Goal: Task Accomplishment & Management: Use online tool/utility

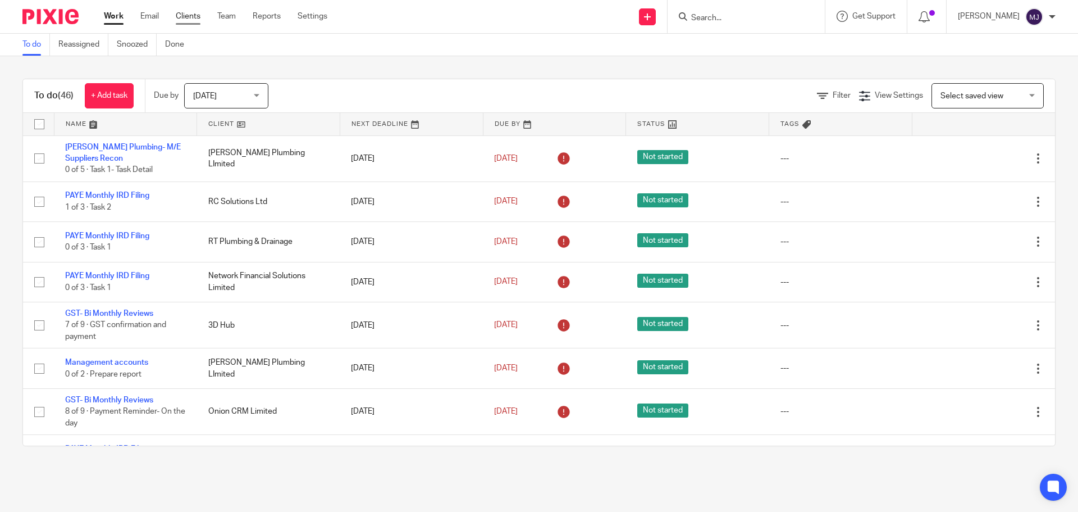
click at [193, 16] on link "Clients" at bounding box center [188, 16] width 25 height 11
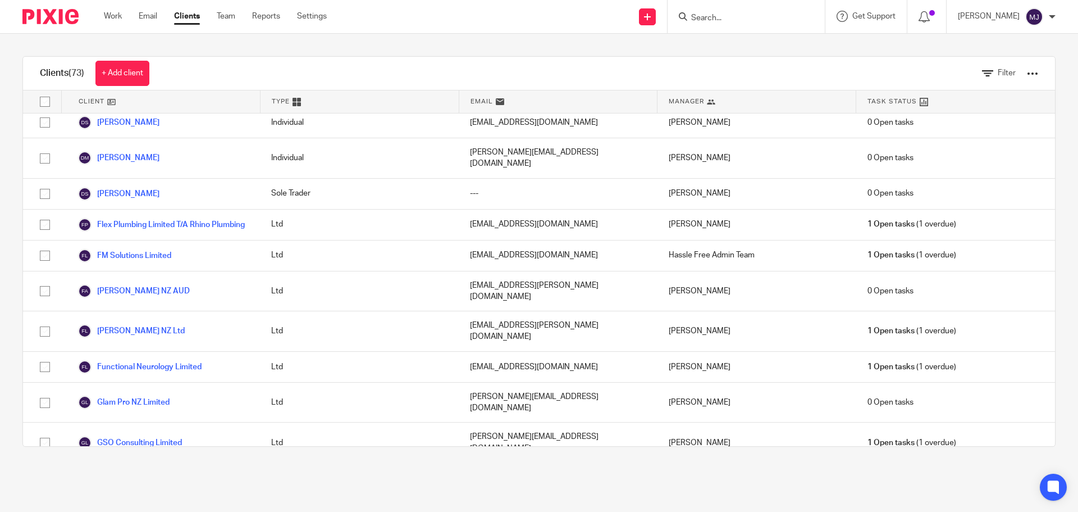
scroll to position [562, 0]
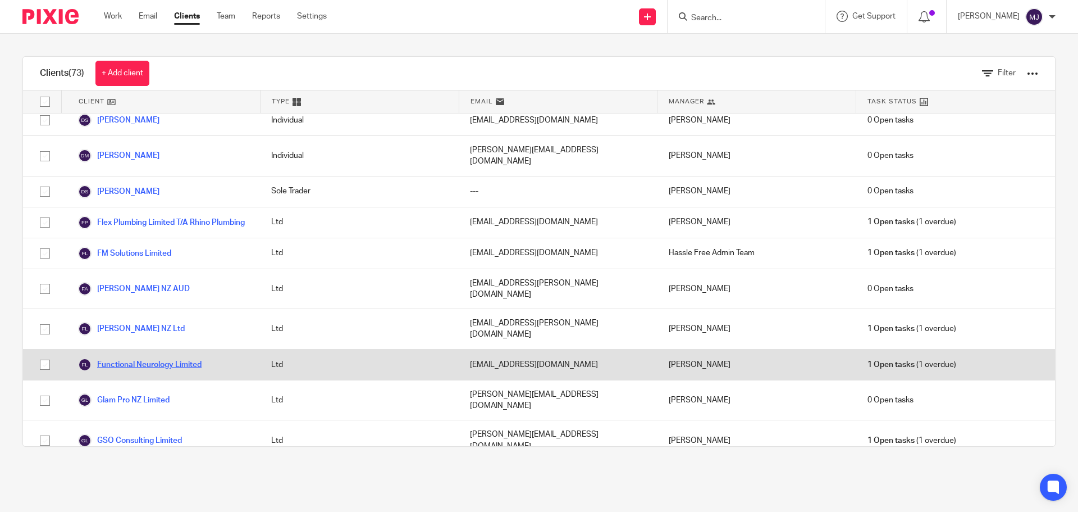
click at [164, 358] on link "Functional Neurology Limited" at bounding box center [140, 364] width 124 height 13
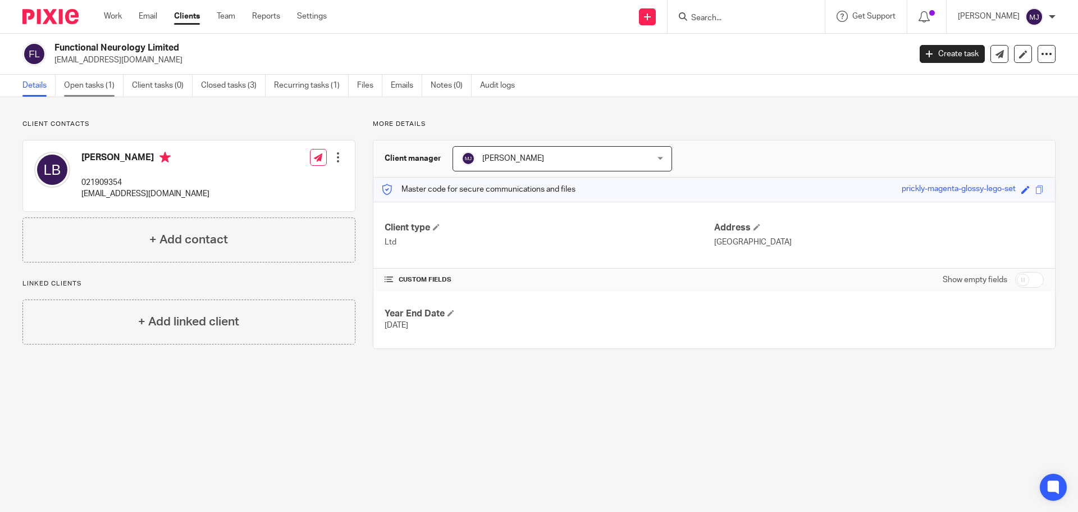
click at [95, 84] on link "Open tasks (1)" at bounding box center [94, 86] width 60 height 22
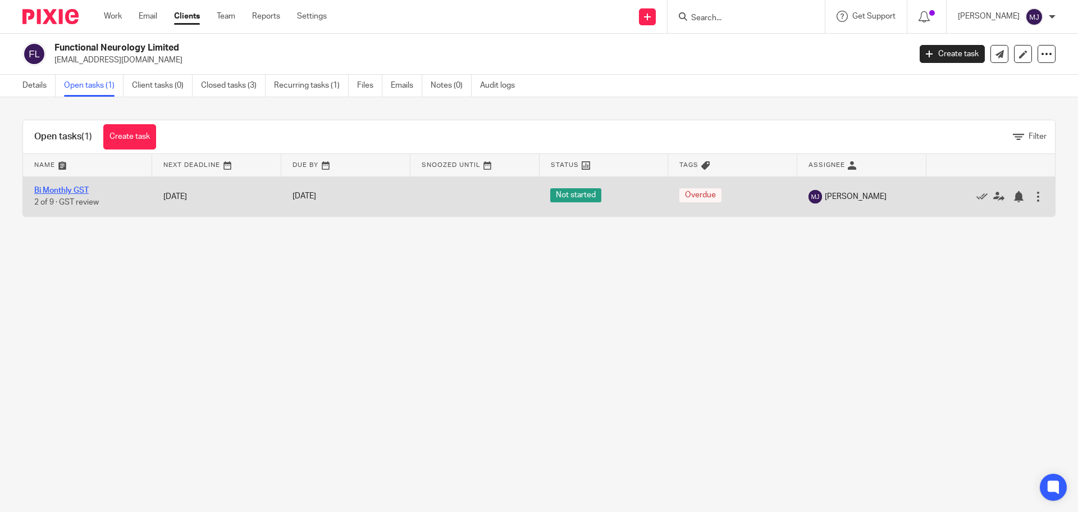
click at [78, 188] on link "Bi Monthly GST" at bounding box center [61, 190] width 54 height 8
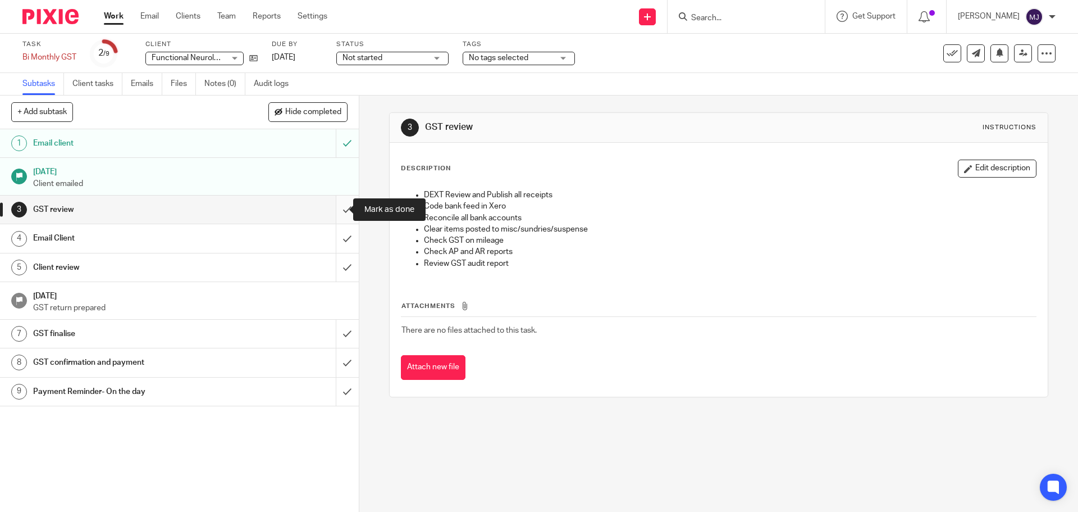
click at [338, 209] on input "submit" at bounding box center [179, 209] width 359 height 28
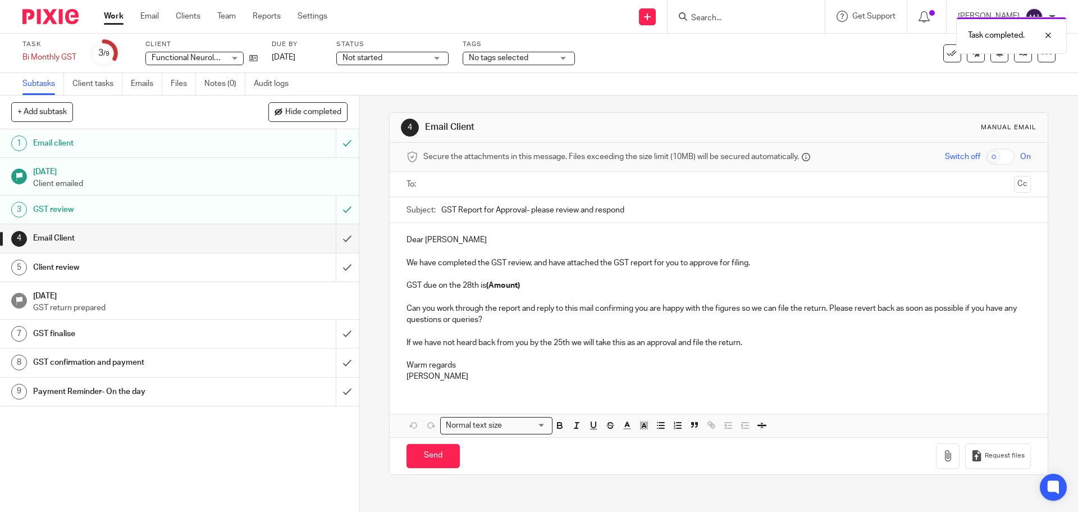
click at [460, 179] on input "text" at bounding box center [718, 184] width 582 height 13
click at [522, 181] on input "text" at bounding box center [766, 186] width 488 height 22
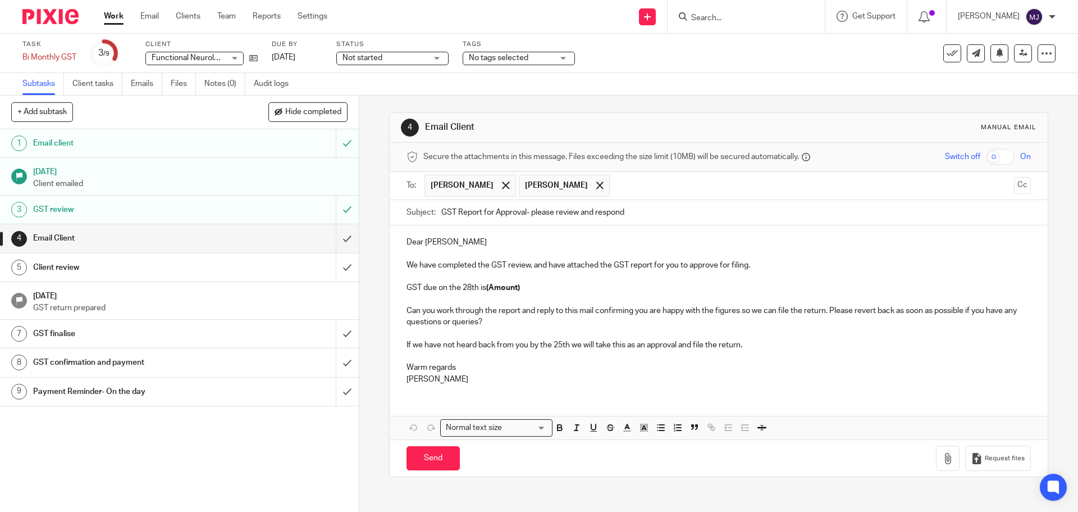
click at [541, 284] on p "GST due on the 28th is (Amount)" at bounding box center [719, 287] width 624 height 11
click at [530, 289] on p "GST due on the 28th is (Amount)" at bounding box center [719, 287] width 624 height 11
drag, startPoint x: 518, startPoint y: 287, endPoint x: 486, endPoint y: 288, distance: 32.0
click at [486, 288] on p "GST due on the 28th is (Amount)" at bounding box center [719, 287] width 624 height 11
click at [562, 356] on p at bounding box center [719, 355] width 624 height 11
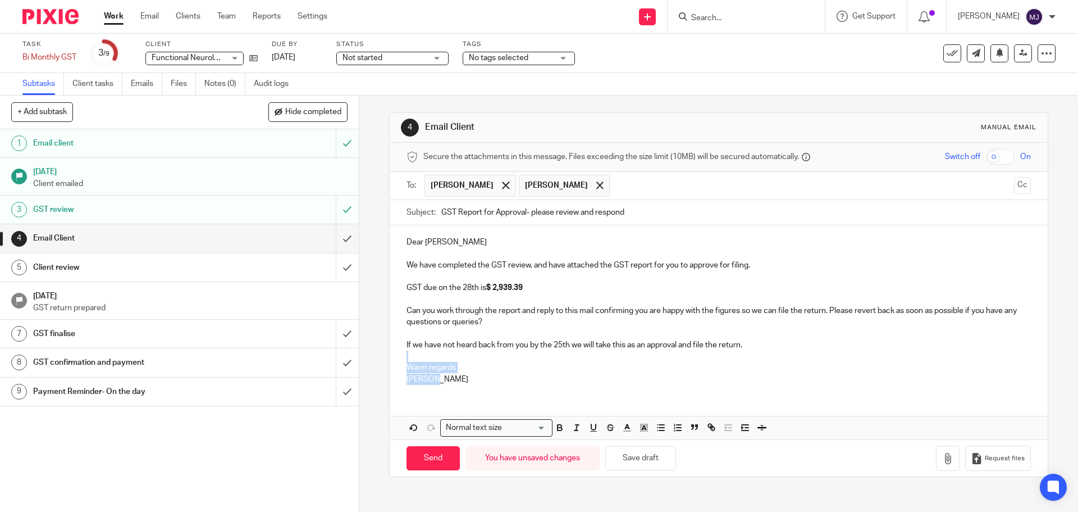
drag, startPoint x: 405, startPoint y: 353, endPoint x: 447, endPoint y: 393, distance: 57.6
click at [447, 393] on div "Dear Louise We have completed the GST review, and have attached the GST report …" at bounding box center [719, 308] width 658 height 167
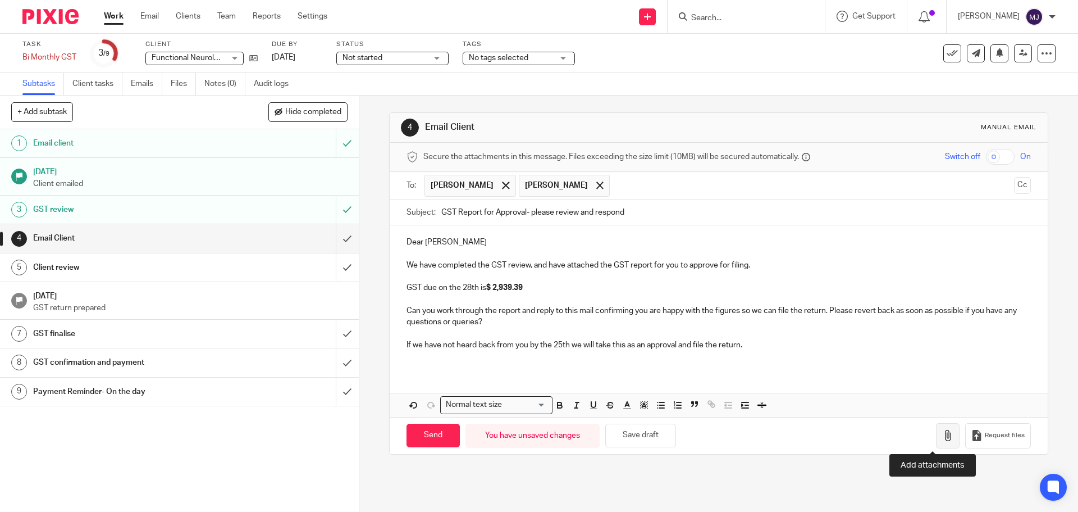
click at [936, 430] on button "button" at bounding box center [948, 435] width 24 height 25
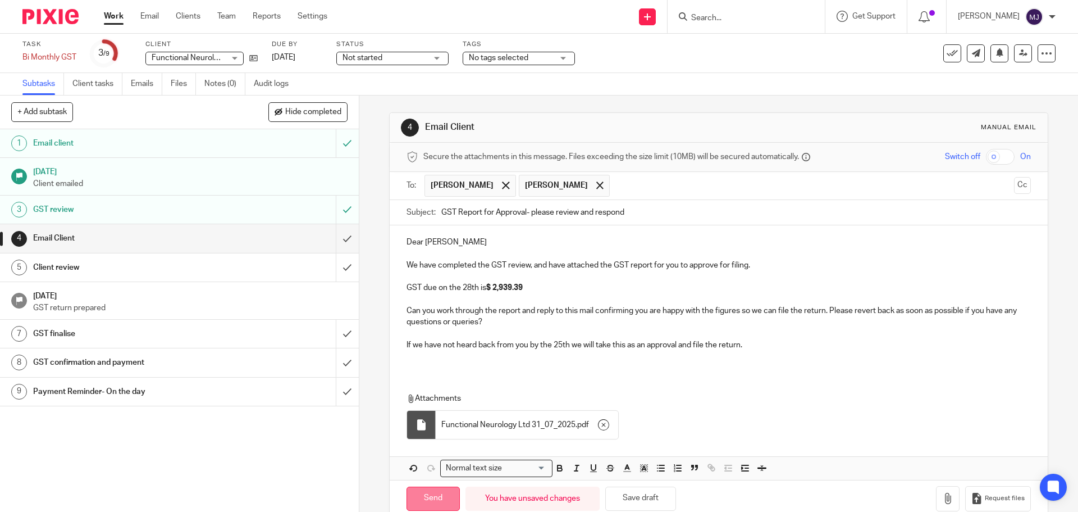
click at [435, 492] on input "Send" at bounding box center [433, 498] width 53 height 24
type input "Sent"
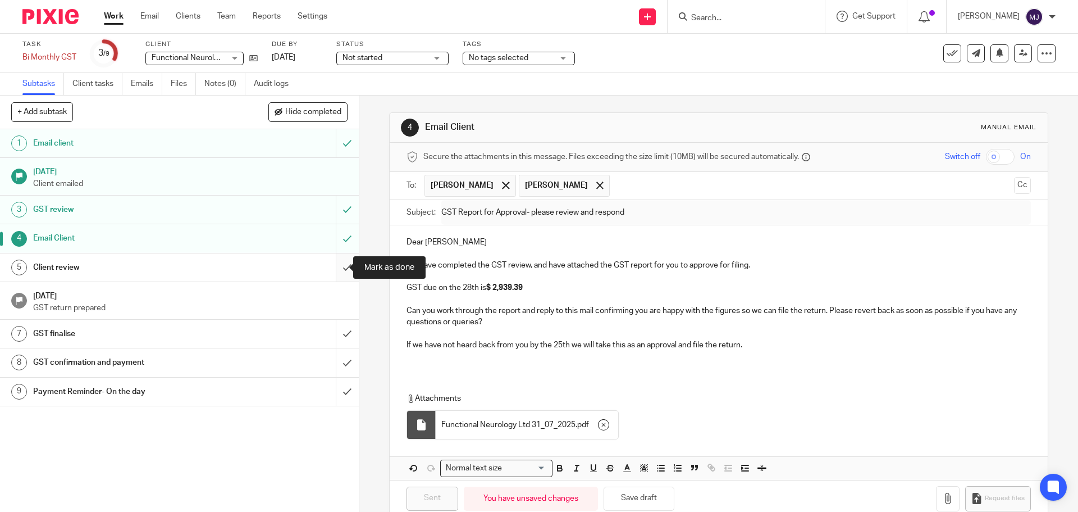
click at [336, 271] on input "submit" at bounding box center [179, 267] width 359 height 28
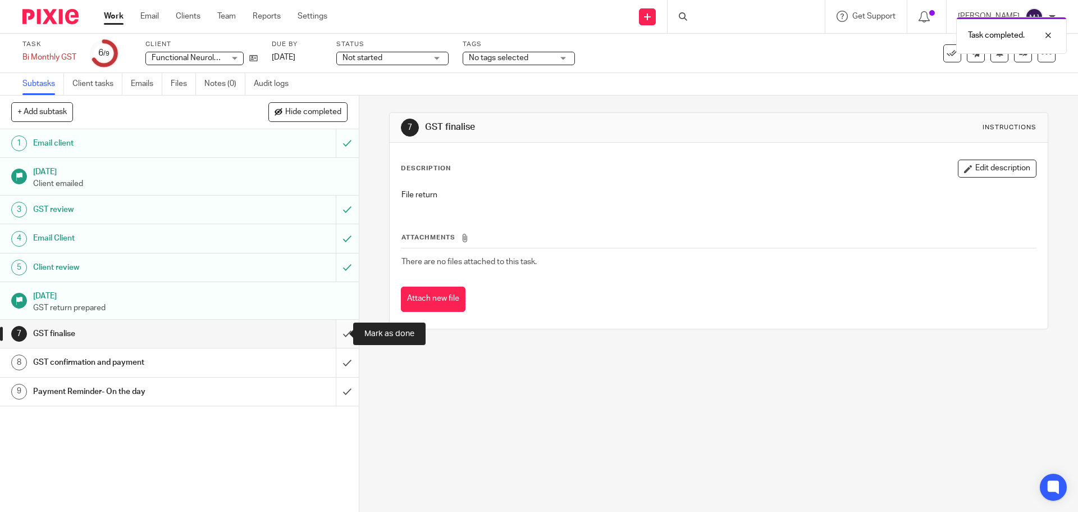
click at [335, 331] on input "submit" at bounding box center [179, 334] width 359 height 28
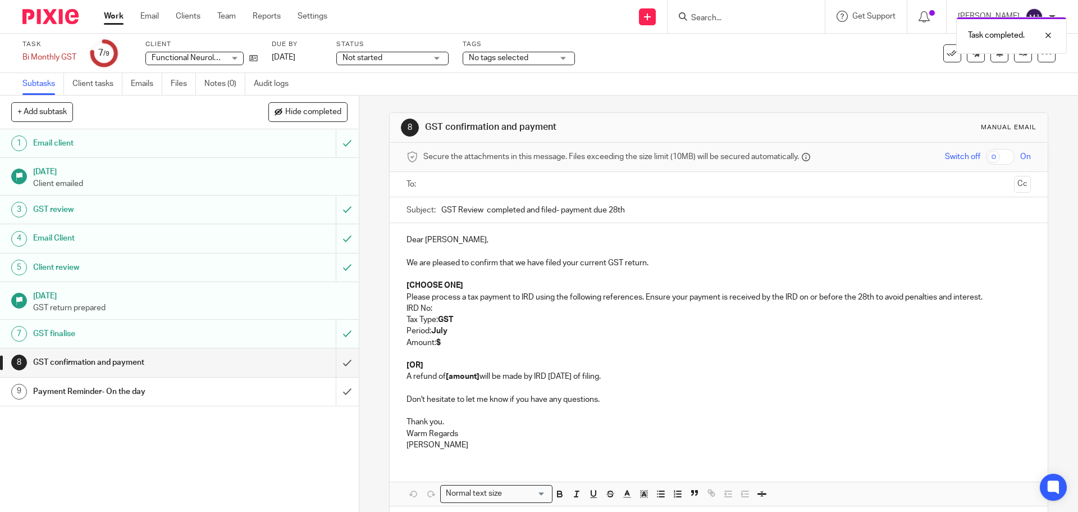
click at [461, 286] on p "[CHOOSE ONE]" at bounding box center [719, 285] width 624 height 11
drag, startPoint x: 463, startPoint y: 286, endPoint x: 403, endPoint y: 285, distance: 59.5
click at [407, 285] on p "[CHOOSE ONE]" at bounding box center [719, 285] width 624 height 11
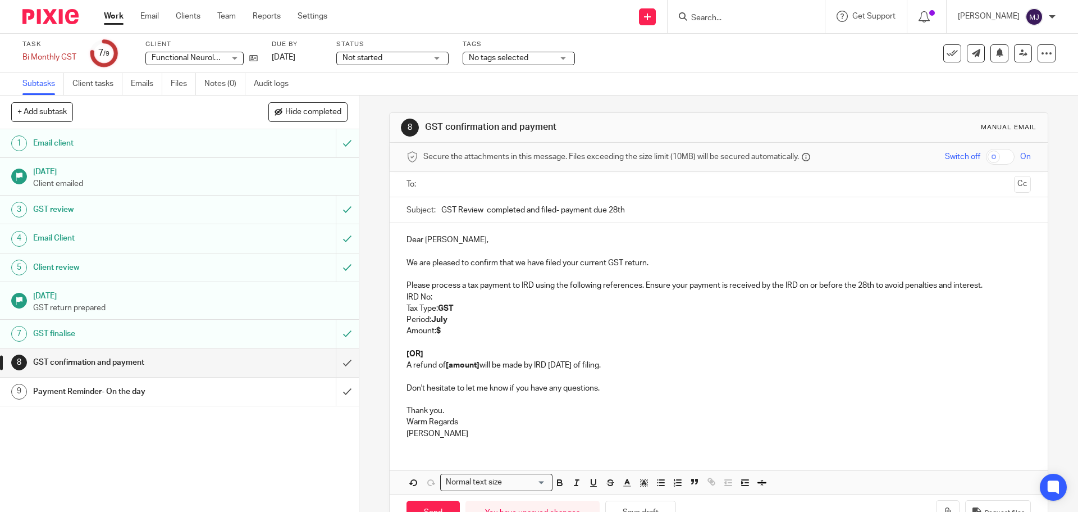
click at [446, 295] on p "IRD No:" at bounding box center [719, 296] width 624 height 11
click at [440, 293] on p "IRD No:" at bounding box center [719, 296] width 624 height 11
drag, startPoint x: 486, startPoint y: 296, endPoint x: 431, endPoint y: 297, distance: 54.5
click at [431, 297] on p "IRD No: 145-331-730" at bounding box center [719, 296] width 624 height 11
drag, startPoint x: 461, startPoint y: 295, endPoint x: 525, endPoint y: 320, distance: 69.2
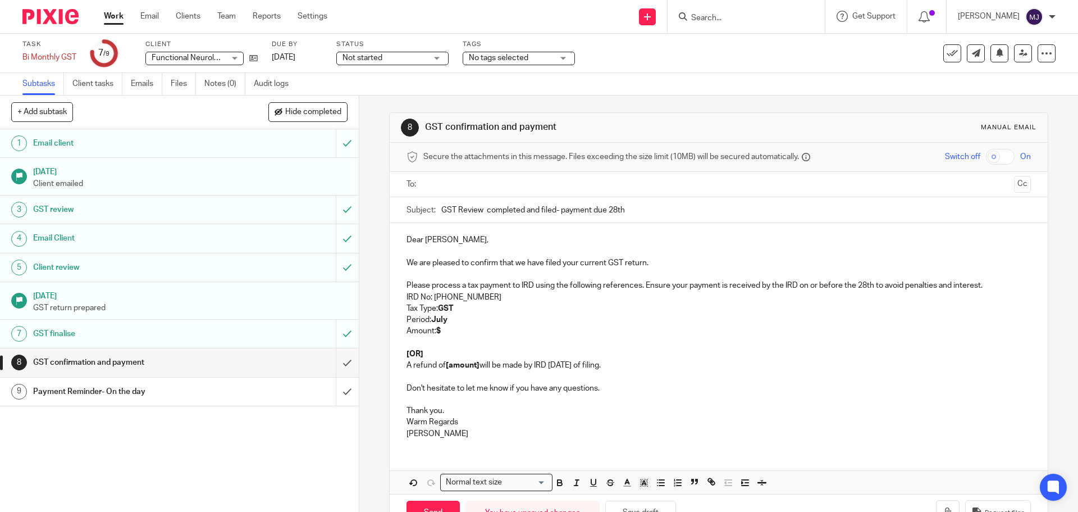
click at [525, 320] on p "Period: July" at bounding box center [719, 319] width 624 height 11
drag, startPoint x: 480, startPoint y: 294, endPoint x: 433, endPoint y: 296, distance: 47.2
click at [433, 296] on p "IRD No: 145-331-730" at bounding box center [719, 296] width 624 height 11
click at [555, 482] on icon "button" at bounding box center [560, 482] width 10 height 10
click at [570, 353] on p "[OR]" at bounding box center [719, 353] width 624 height 11
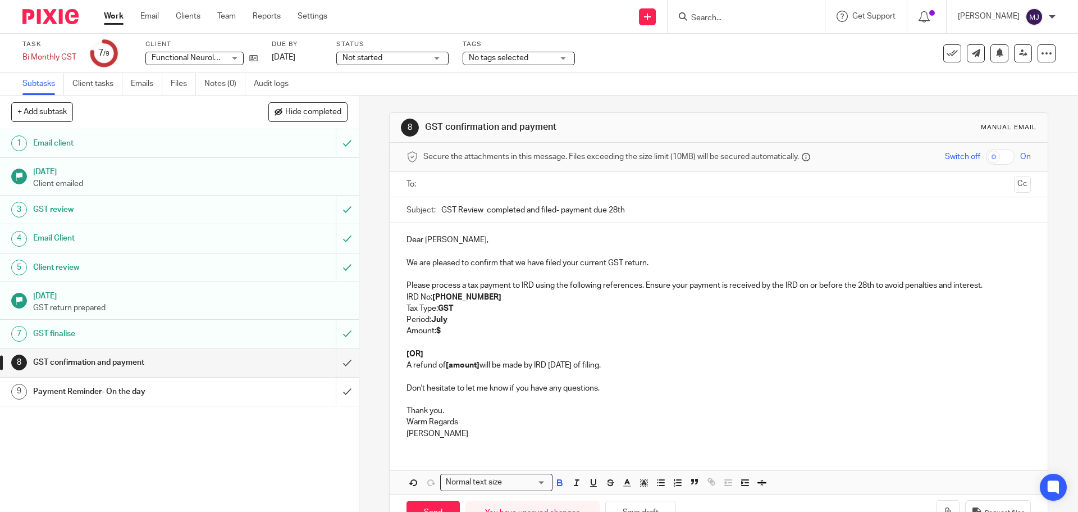
click at [446, 328] on p "Amount: $" at bounding box center [719, 330] width 624 height 11
drag, startPoint x: 649, startPoint y: 374, endPoint x: 401, endPoint y: 346, distance: 249.8
click at [401, 346] on div "Dear Louise, We are pleased to confirm that we have filed your current GST retu…" at bounding box center [719, 335] width 658 height 225
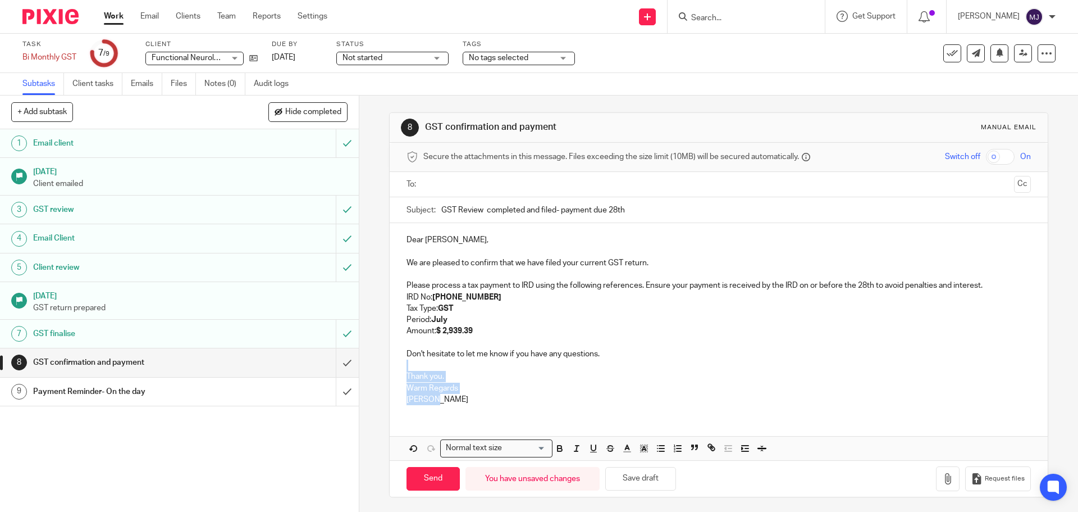
drag, startPoint x: 439, startPoint y: 408, endPoint x: 408, endPoint y: 367, distance: 51.5
click at [408, 367] on div "Dear Louise, We are pleased to confirm that we have filed your current GST retu…" at bounding box center [719, 318] width 658 height 190
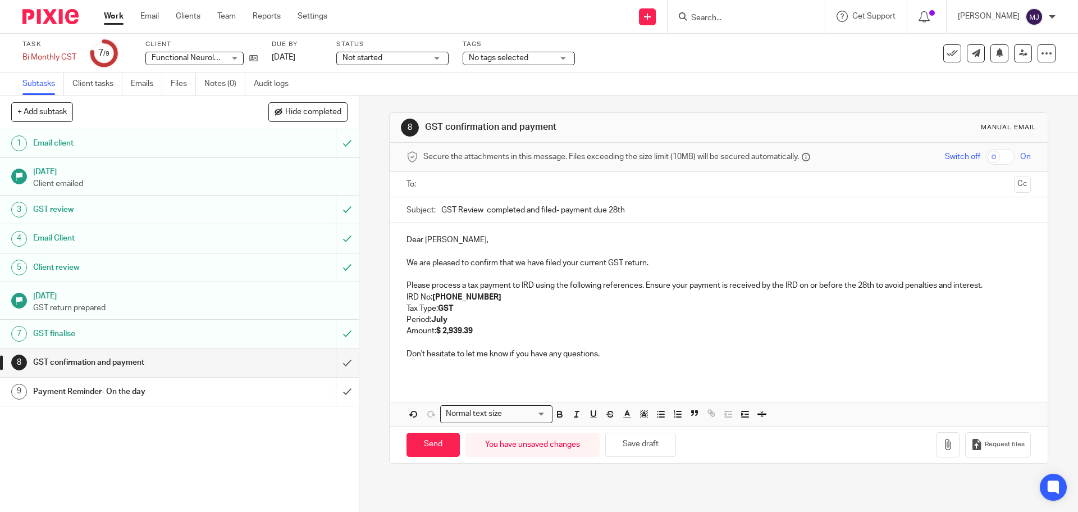
click at [443, 184] on input "text" at bounding box center [718, 184] width 582 height 13
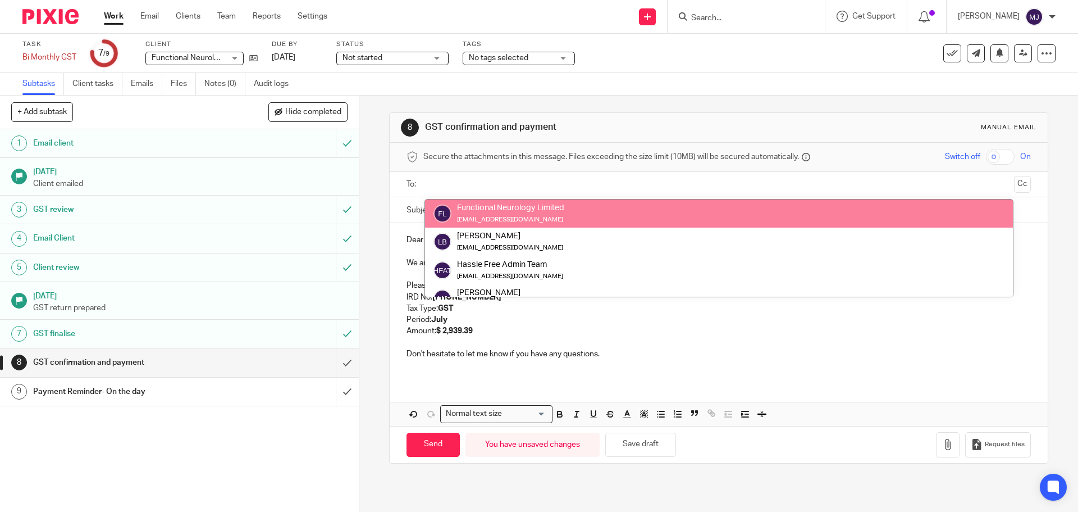
click at [454, 186] on input "text" at bounding box center [718, 184] width 582 height 13
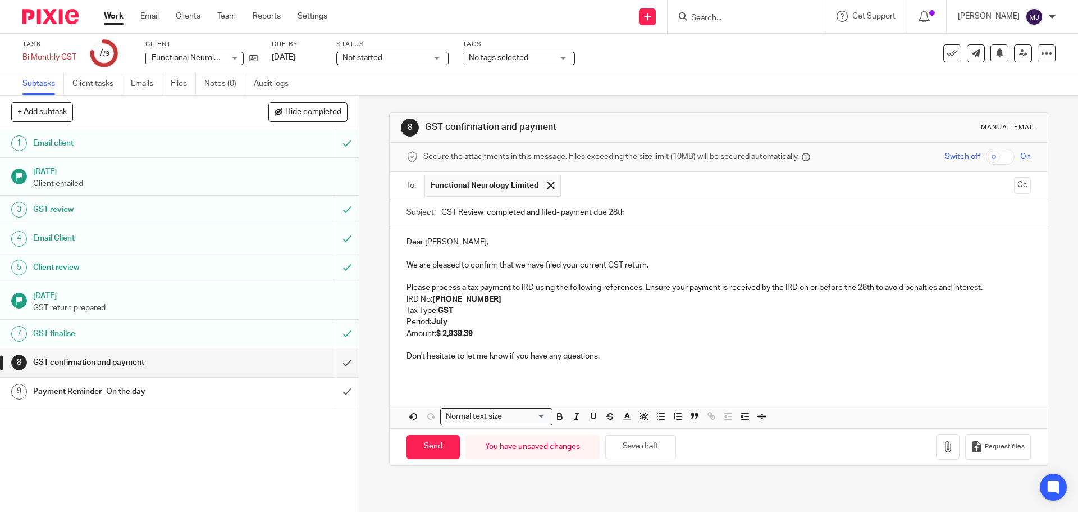
click at [596, 186] on input "text" at bounding box center [788, 186] width 443 height 22
click at [642, 447] on button "Save draft" at bounding box center [640, 447] width 71 height 24
click at [270, 390] on div "Payment Reminder- On the day" at bounding box center [178, 391] width 291 height 17
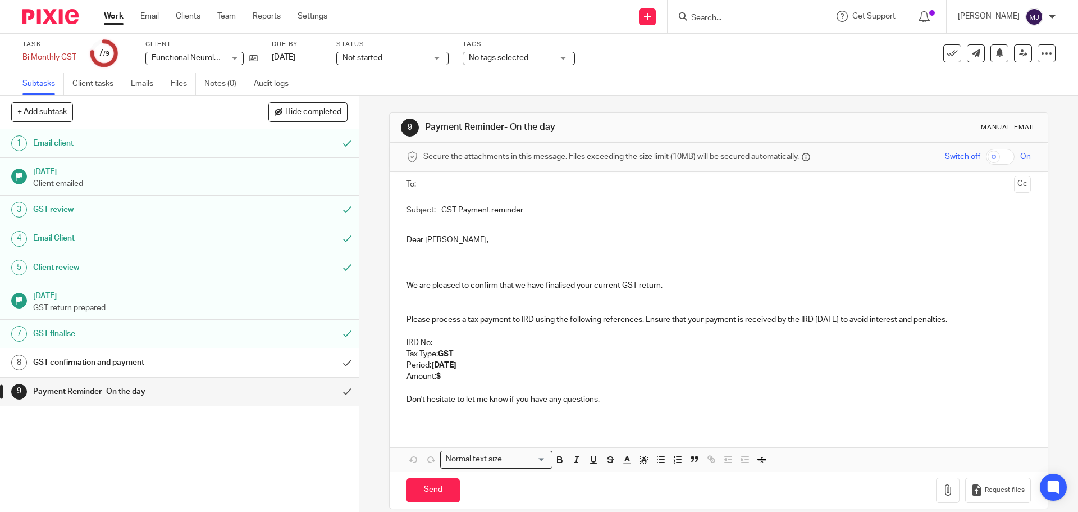
click at [457, 180] on input "text" at bounding box center [718, 184] width 582 height 13
click at [598, 182] on input "text" at bounding box center [788, 186] width 443 height 22
click at [407, 259] on p at bounding box center [719, 264] width 624 height 11
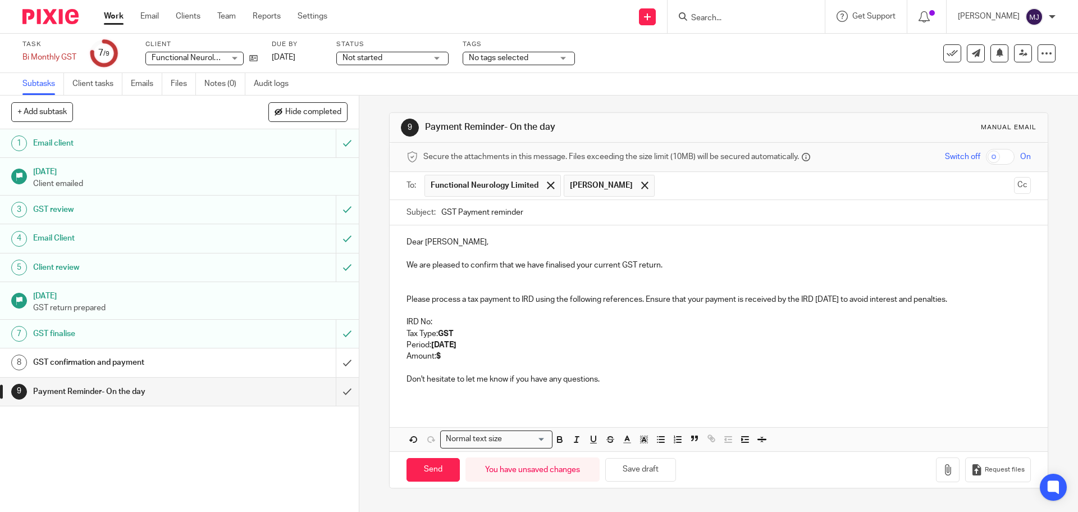
click at [411, 280] on p at bounding box center [719, 276] width 624 height 11
click at [564, 263] on p "We are pleased to confirm that we have finalised your current GST return." at bounding box center [719, 264] width 624 height 11
click at [411, 278] on p at bounding box center [719, 276] width 624 height 11
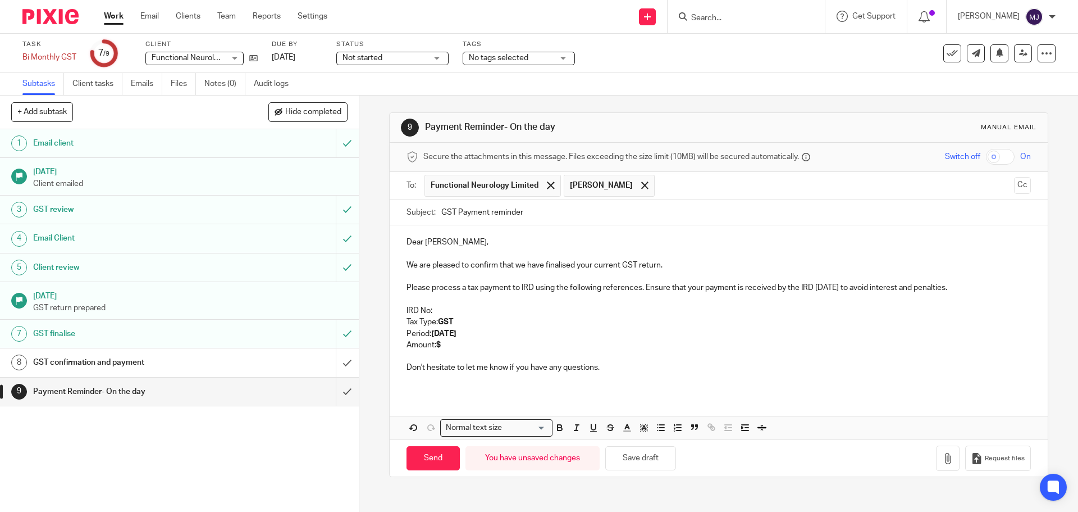
click at [440, 309] on p "IRD No:" at bounding box center [719, 310] width 624 height 11
drag, startPoint x: 475, startPoint y: 312, endPoint x: 431, endPoint y: 312, distance: 43.8
click at [431, 312] on p "IRD No:[PHONE_NUMBER]" at bounding box center [719, 310] width 624 height 11
click at [555, 432] on icon "button" at bounding box center [560, 427] width 10 height 10
click at [621, 362] on p "Don't hesitate to let me know if you have any questions." at bounding box center [719, 367] width 624 height 11
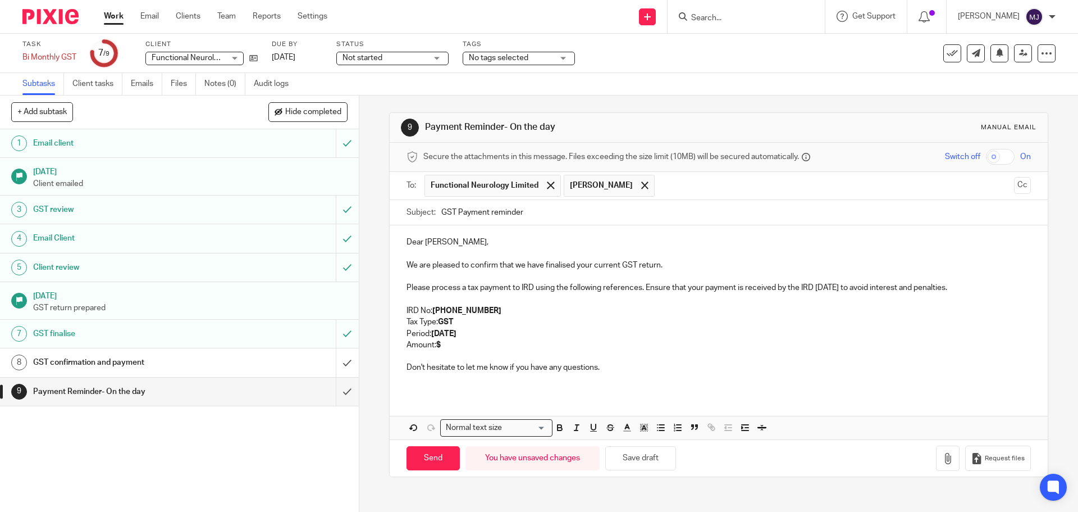
click at [432, 332] on strong "[DATE]" at bounding box center [443, 334] width 25 height 8
drag, startPoint x: 432, startPoint y: 332, endPoint x: 455, endPoint y: 331, distance: 23.6
click at [455, 331] on strong "[DATE]" at bounding box center [443, 334] width 25 height 8
click at [443, 344] on p "Amount: $" at bounding box center [719, 344] width 624 height 11
click at [532, 217] on input "GST Payment reminder" at bounding box center [735, 212] width 589 height 25
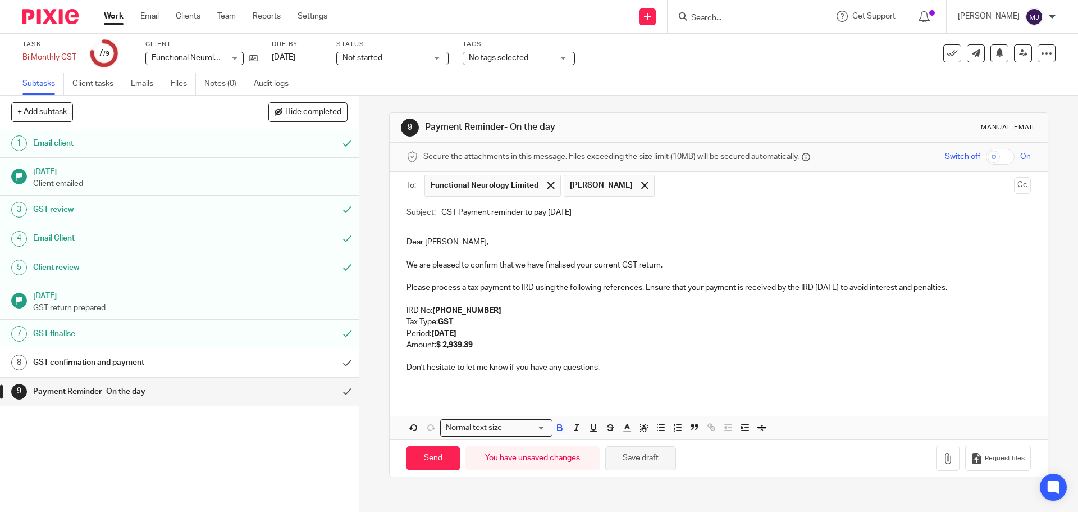
type input "GST Payment reminder to pay [DATE]"
click at [646, 454] on button "Save draft" at bounding box center [640, 458] width 71 height 24
click at [635, 461] on button "Save draft" at bounding box center [640, 458] width 71 height 24
